Goal: Information Seeking & Learning: Learn about a topic

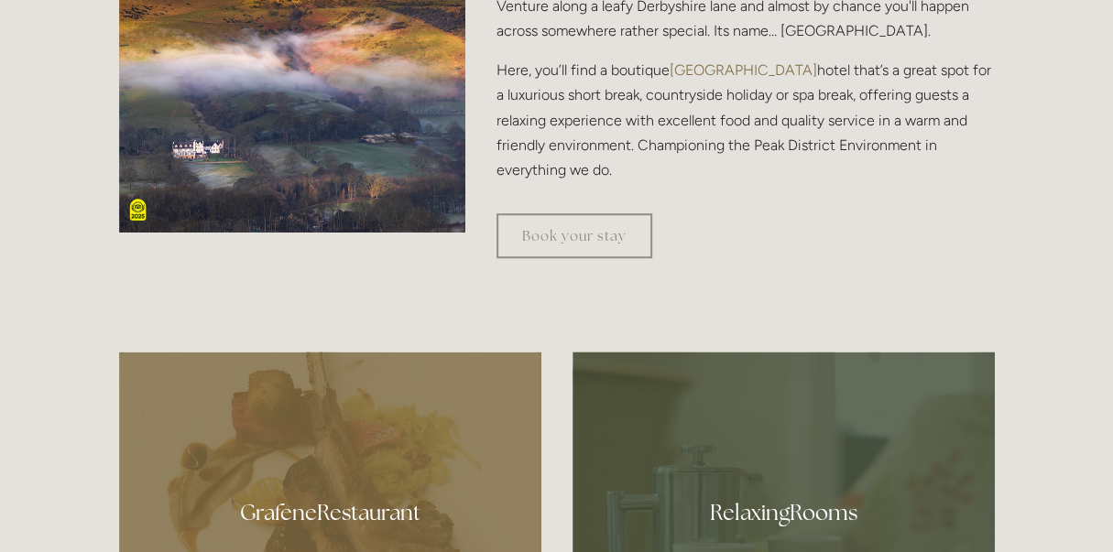
scroll to position [671, 0]
click at [291, 495] on div at bounding box center [330, 506] width 422 height 309
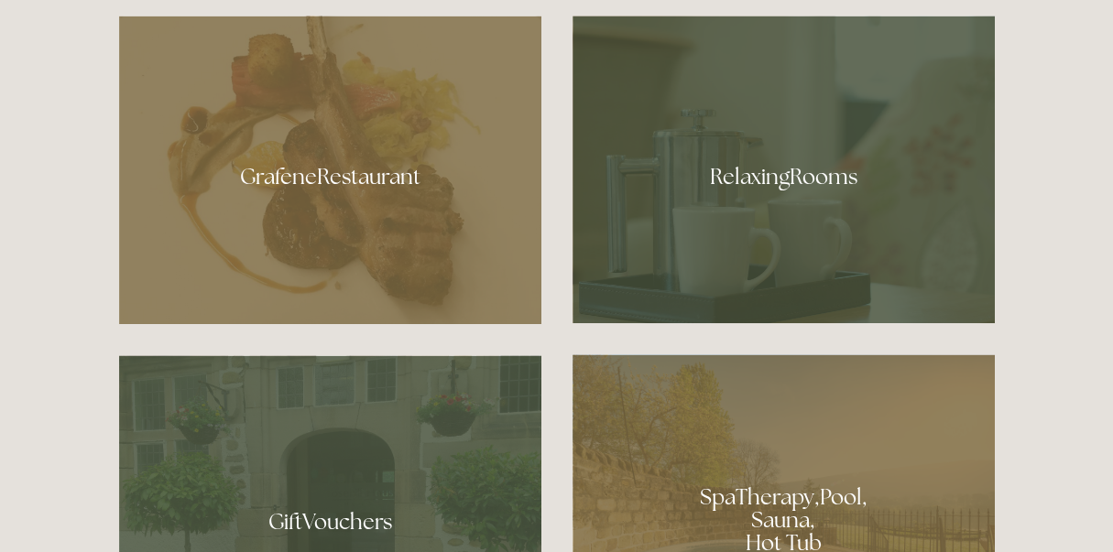
scroll to position [1343, 0]
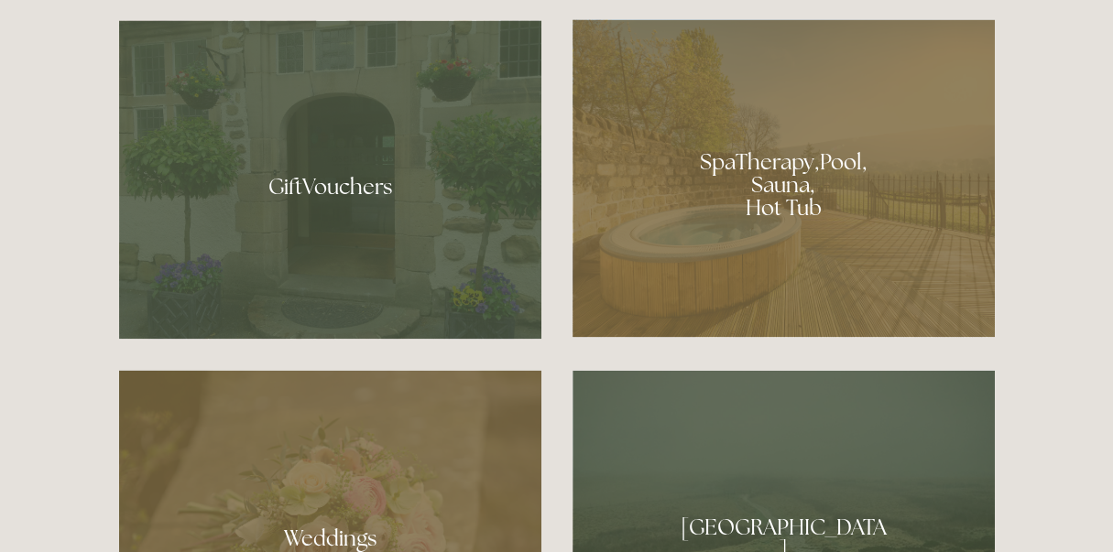
click at [766, 179] on div at bounding box center [783, 178] width 422 height 318
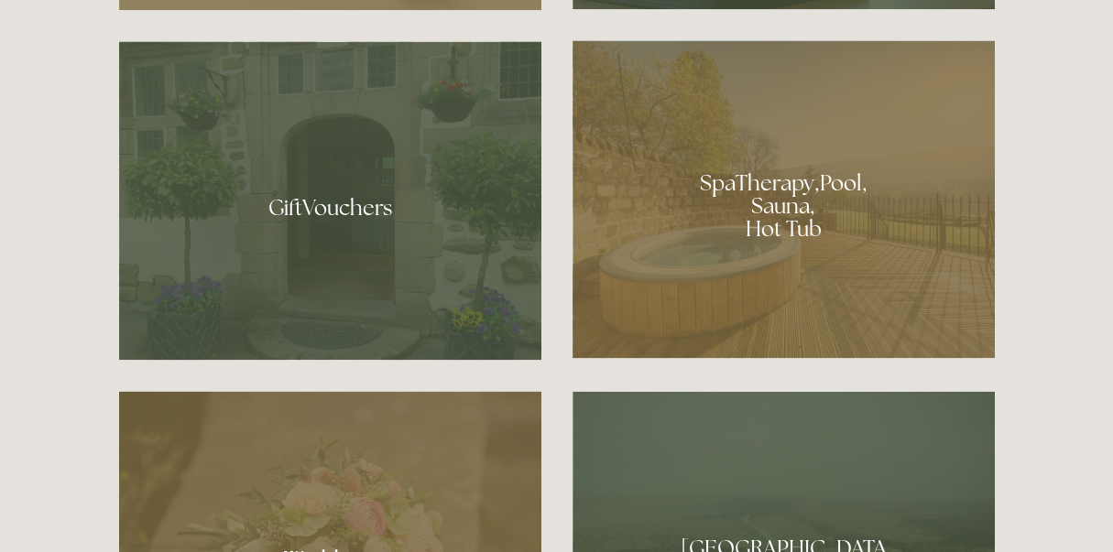
scroll to position [1007, 0]
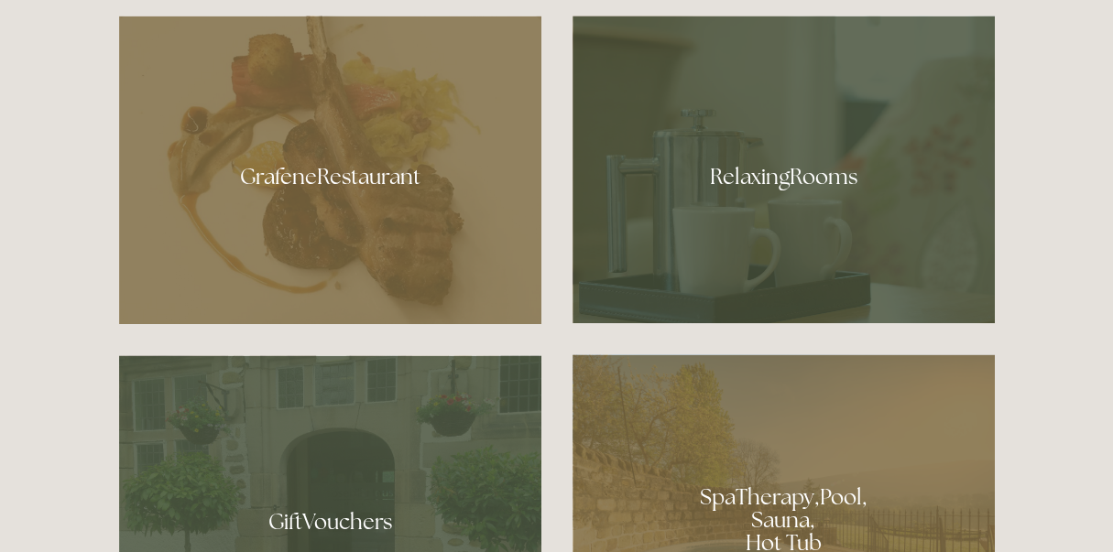
click at [346, 177] on div at bounding box center [330, 170] width 422 height 309
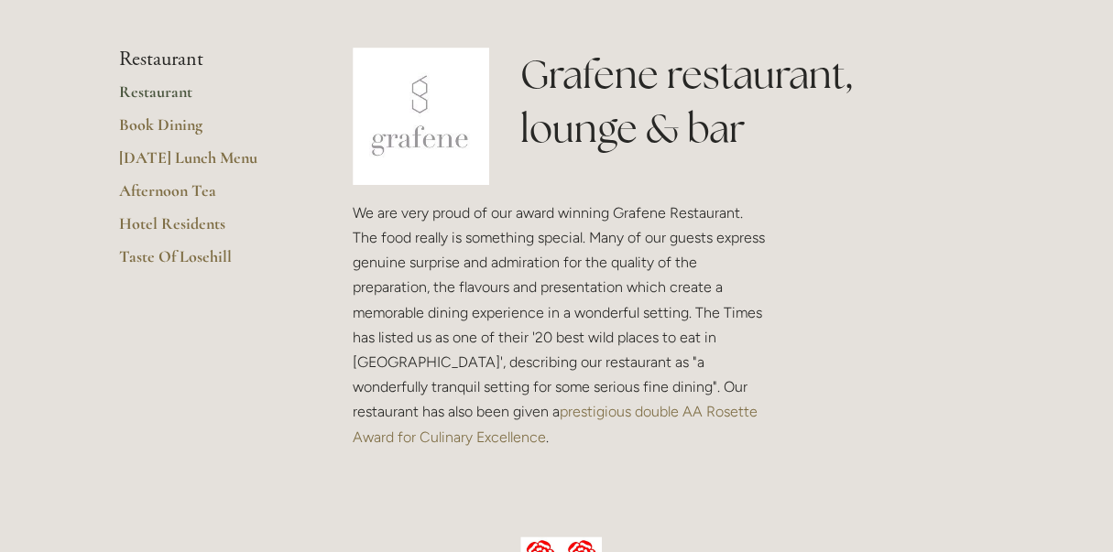
scroll to position [221, 0]
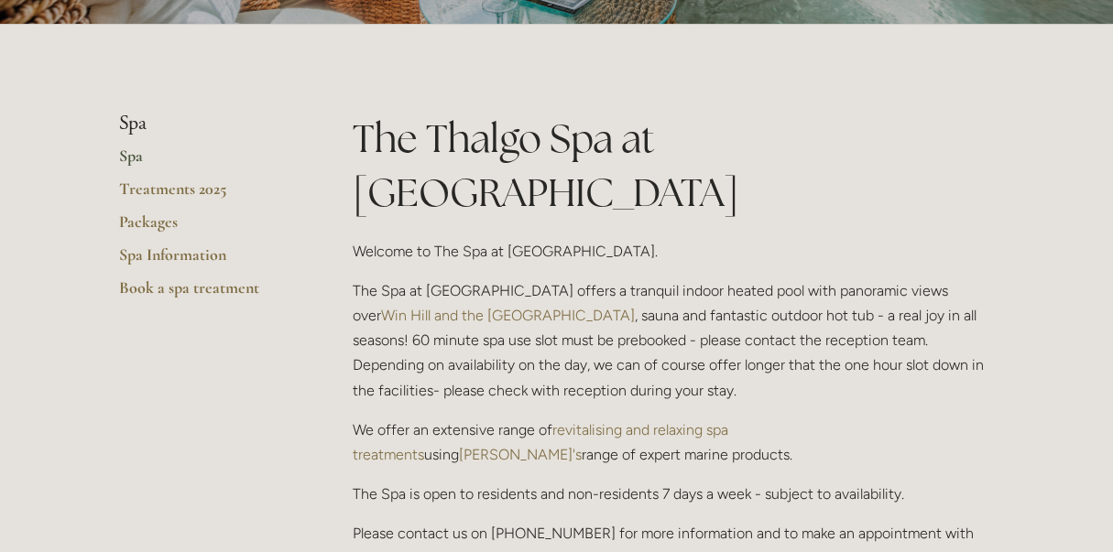
scroll to position [671, 0]
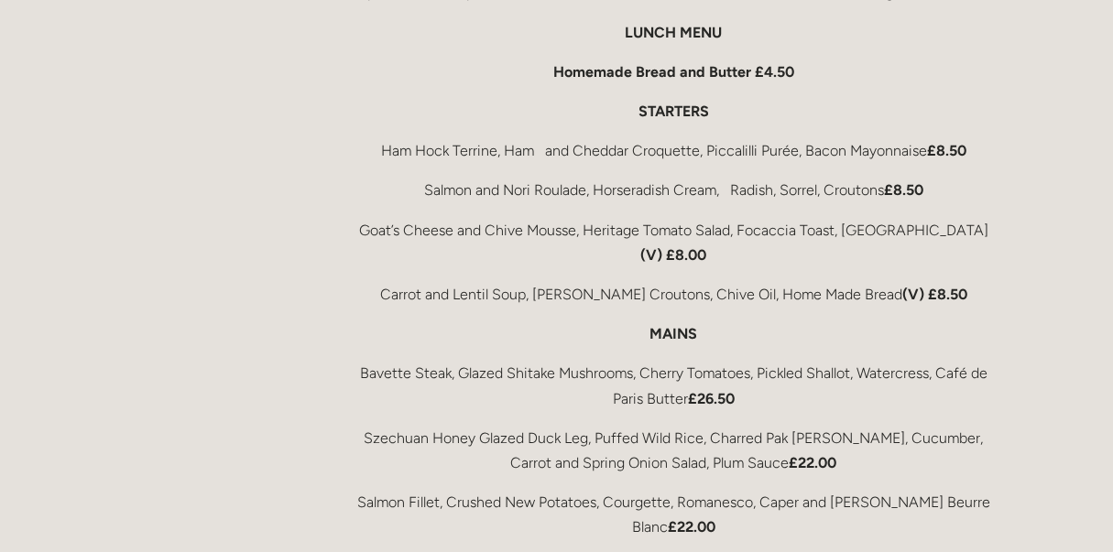
scroll to position [3020, 0]
